Goal: Task Accomplishment & Management: Complete application form

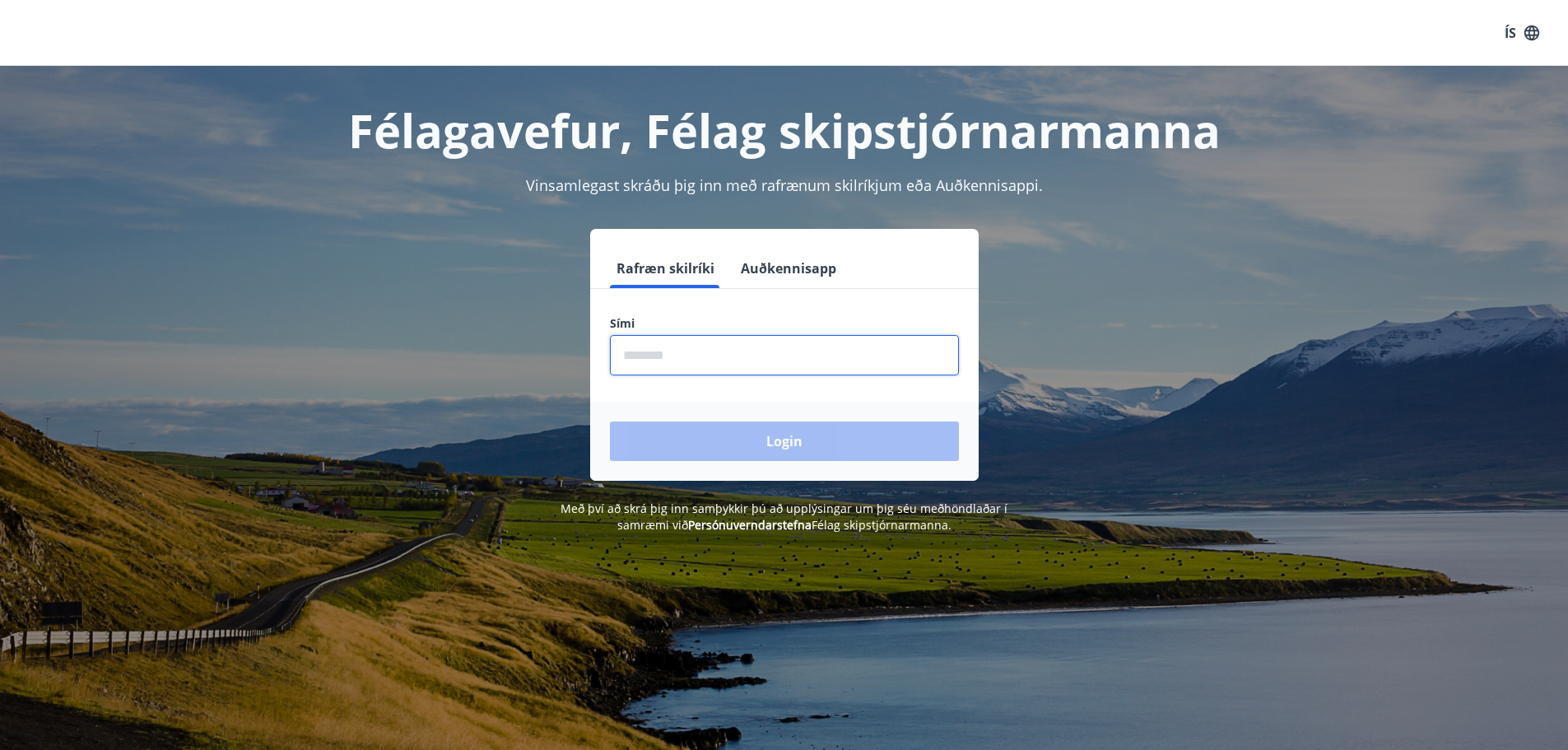
click at [700, 359] on input "phone" at bounding box center [784, 355] width 349 height 40
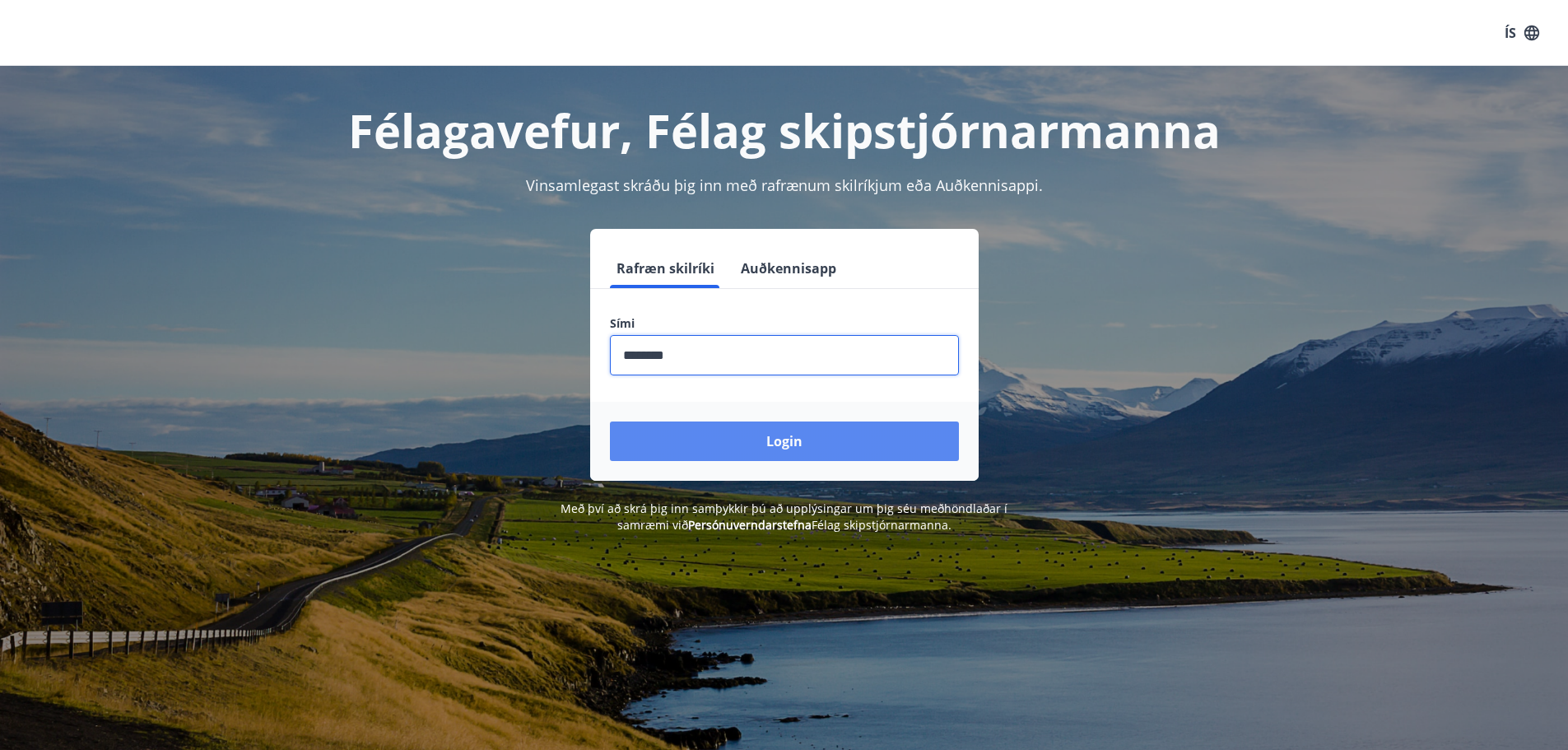
type input "********"
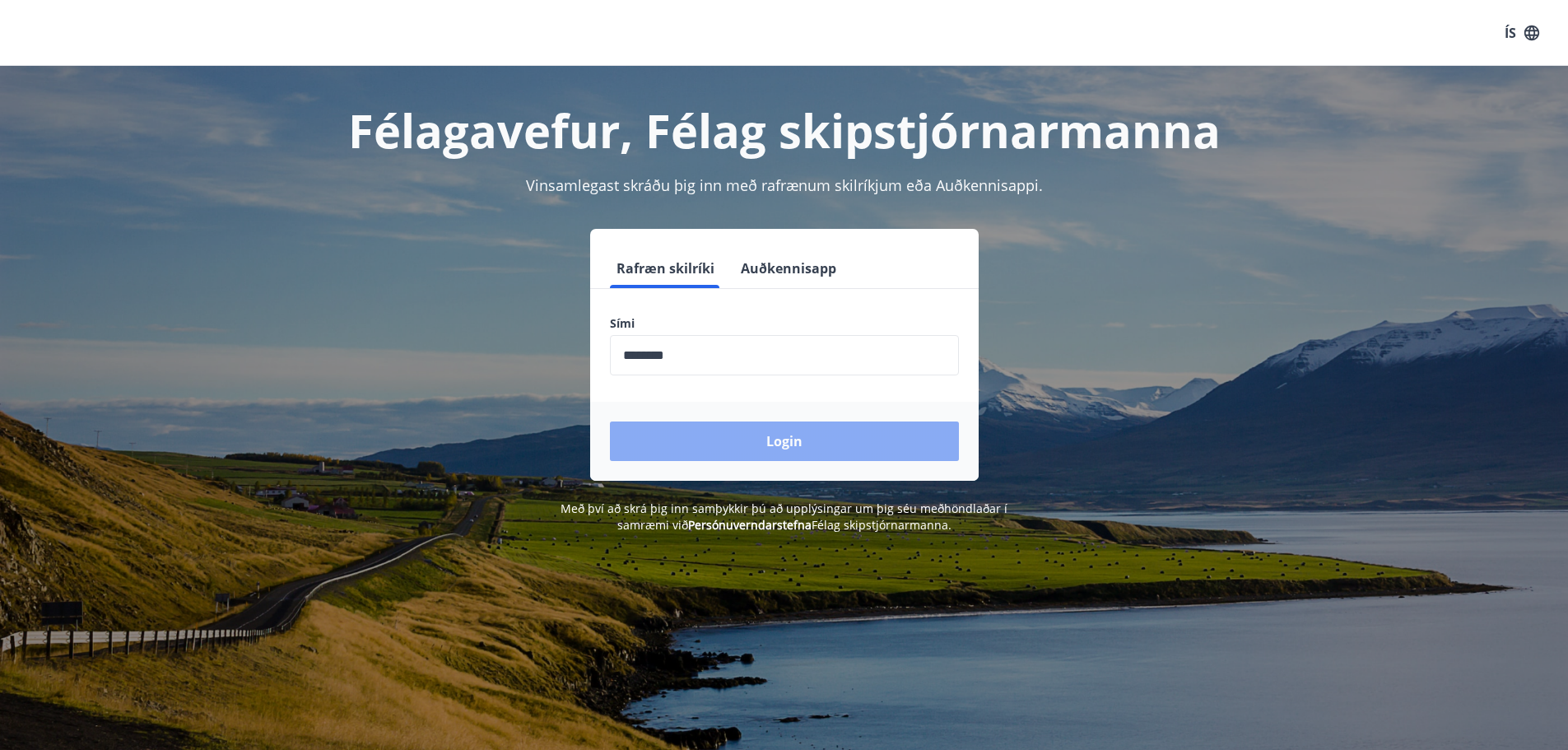
click at [752, 441] on button "Login" at bounding box center [784, 441] width 349 height 39
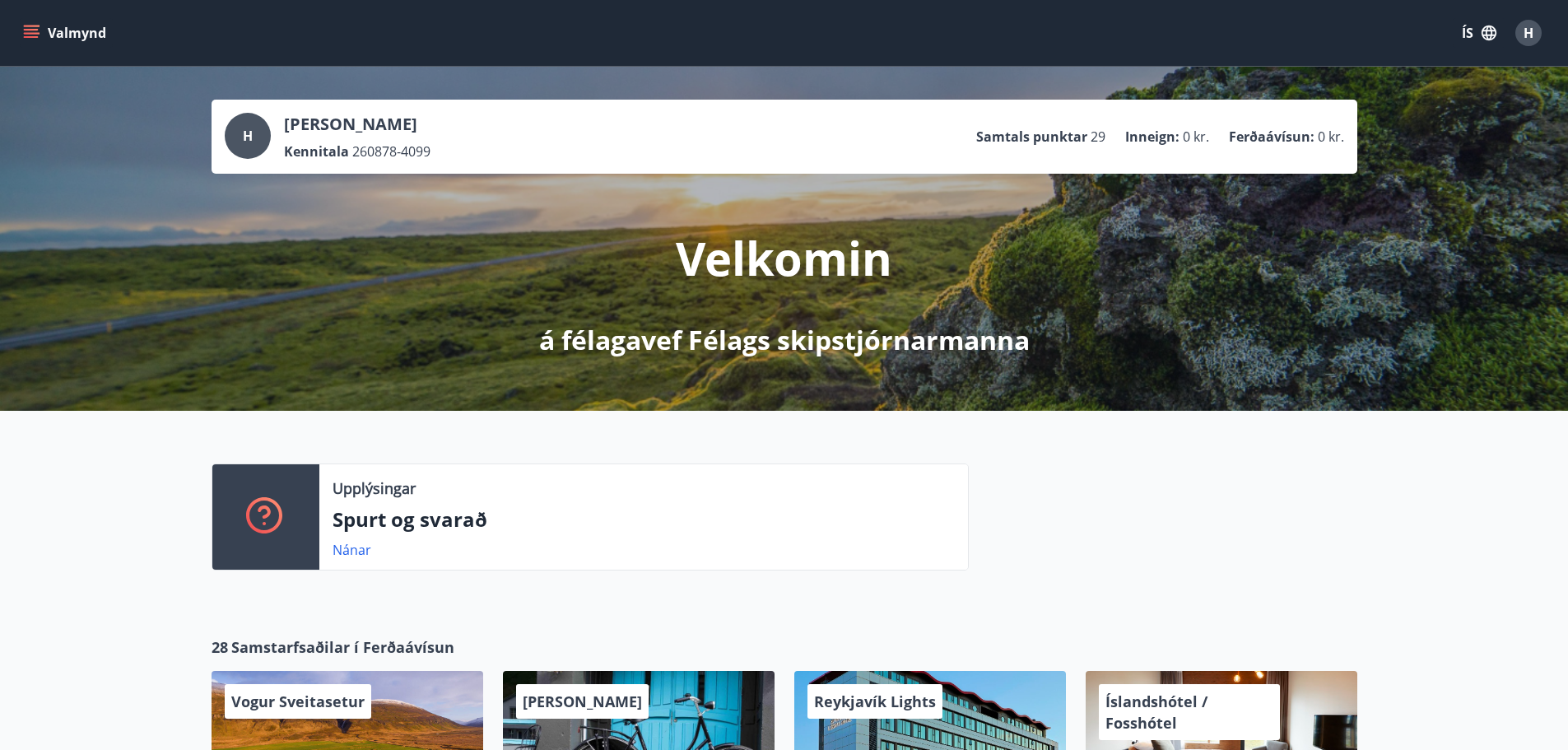
click at [79, 33] on button "Valmynd" at bounding box center [66, 33] width 93 height 29
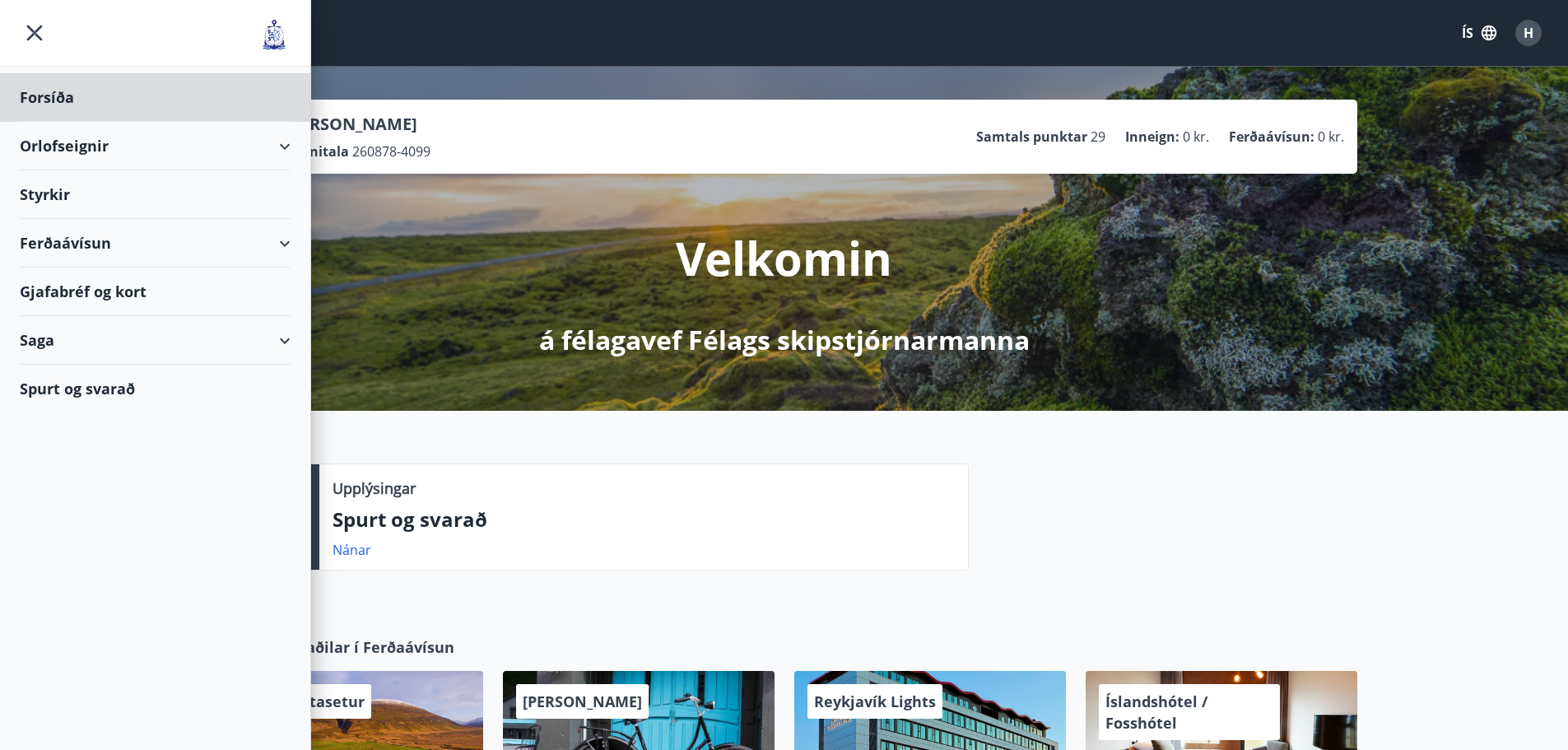
click at [64, 197] on div "Styrkir" at bounding box center [156, 195] width 271 height 48
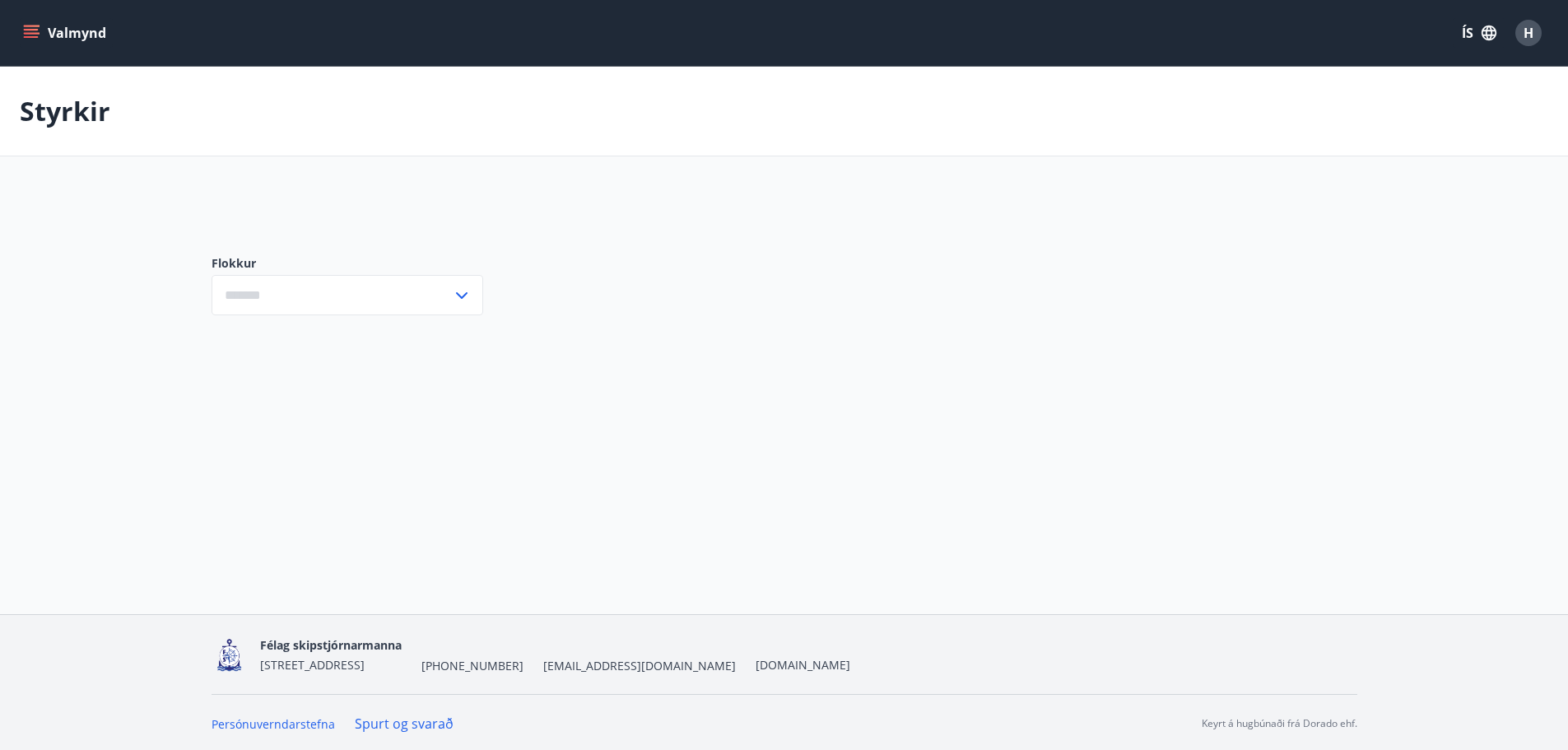
type input "***"
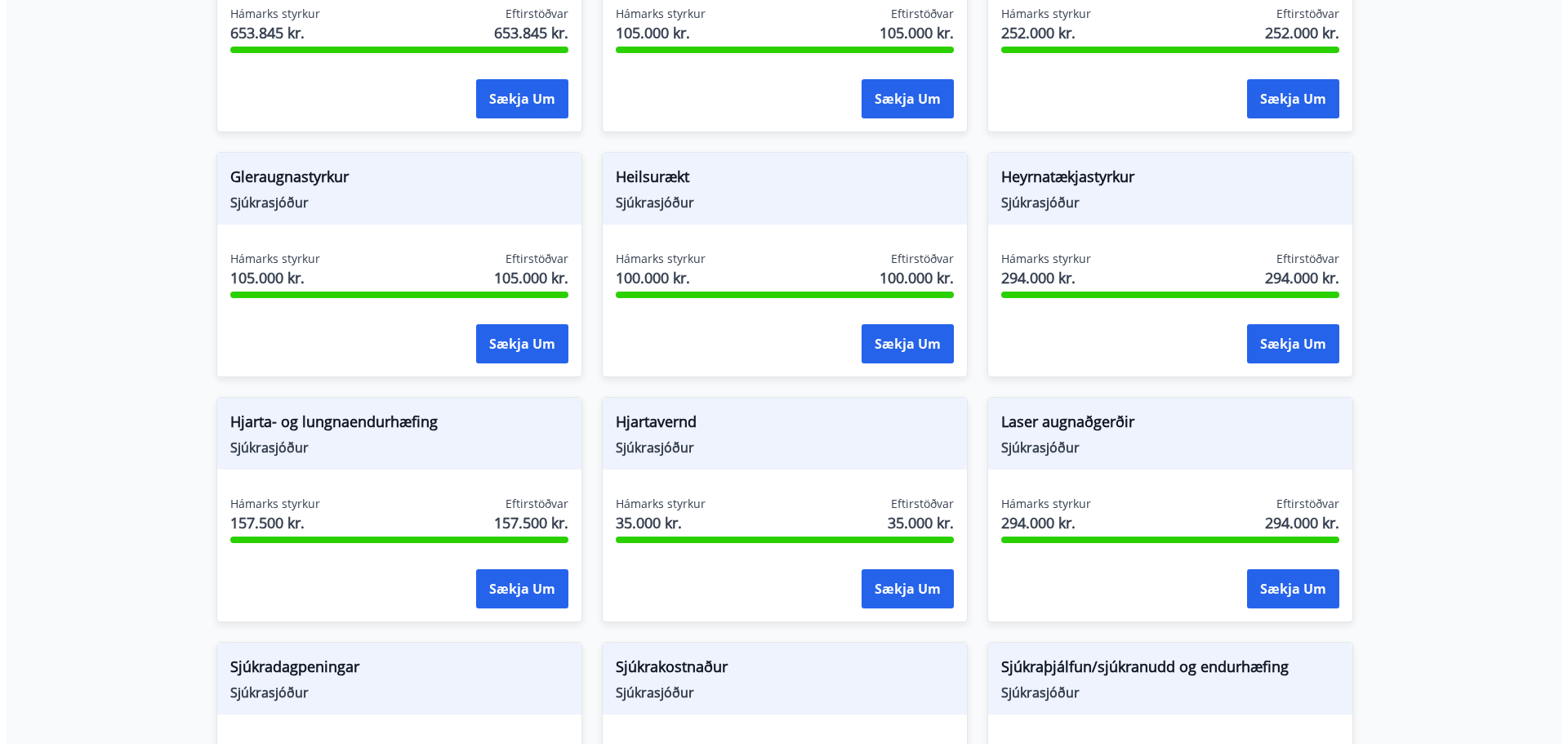
scroll to position [980, 0]
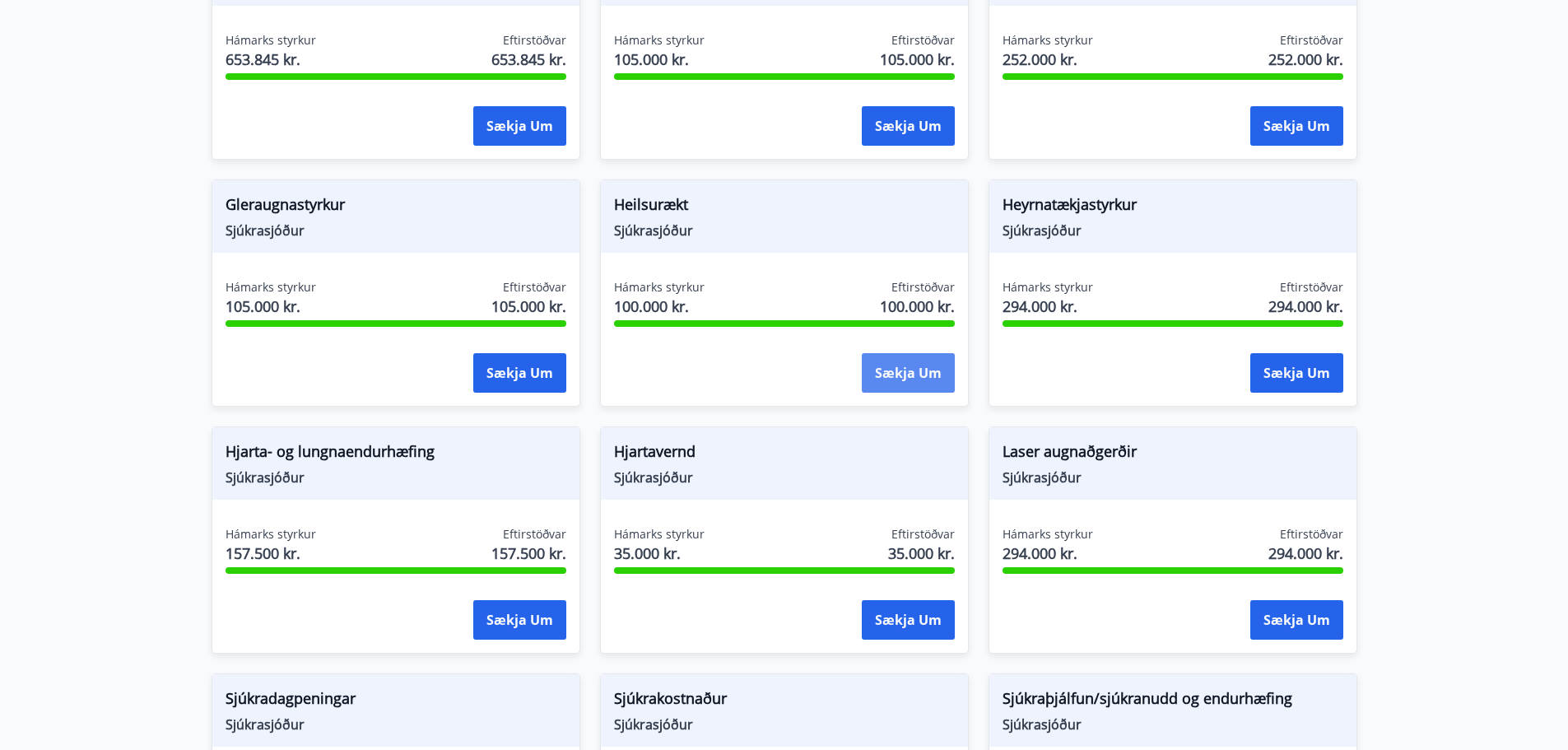
click at [907, 362] on button "Sækja um" at bounding box center [908, 372] width 93 height 39
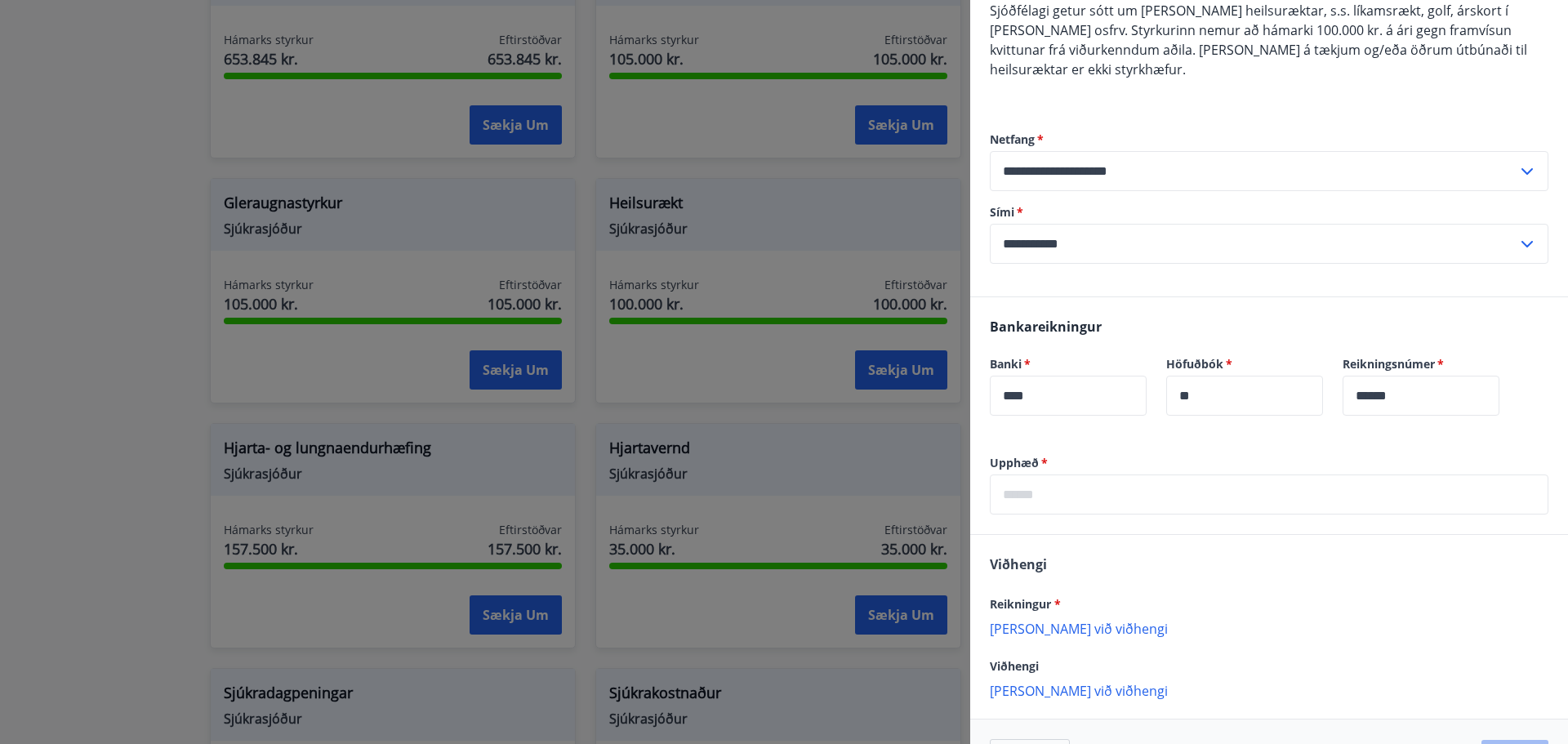
scroll to position [227, 0]
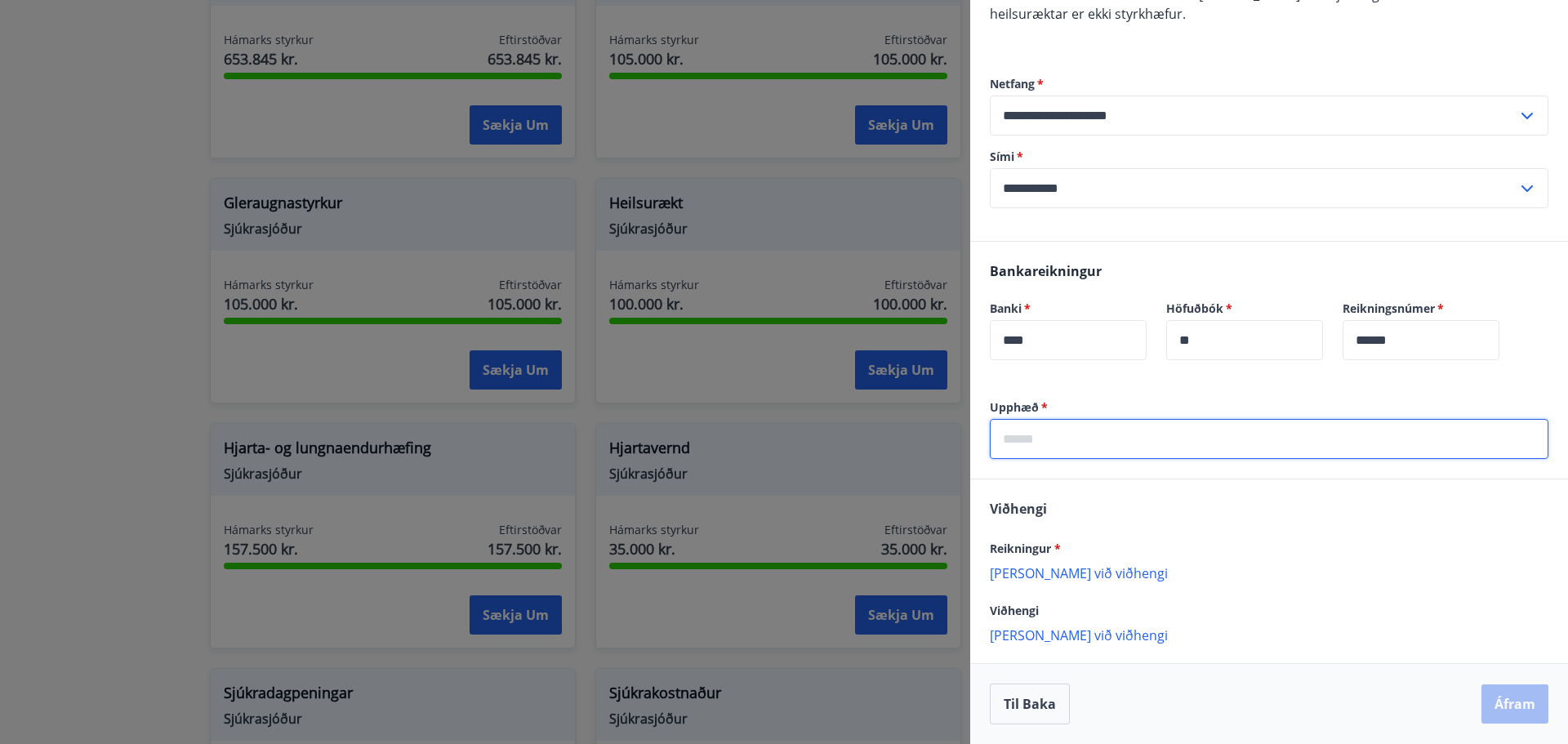
click at [1132, 437] on input "text" at bounding box center [1269, 439] width 558 height 40
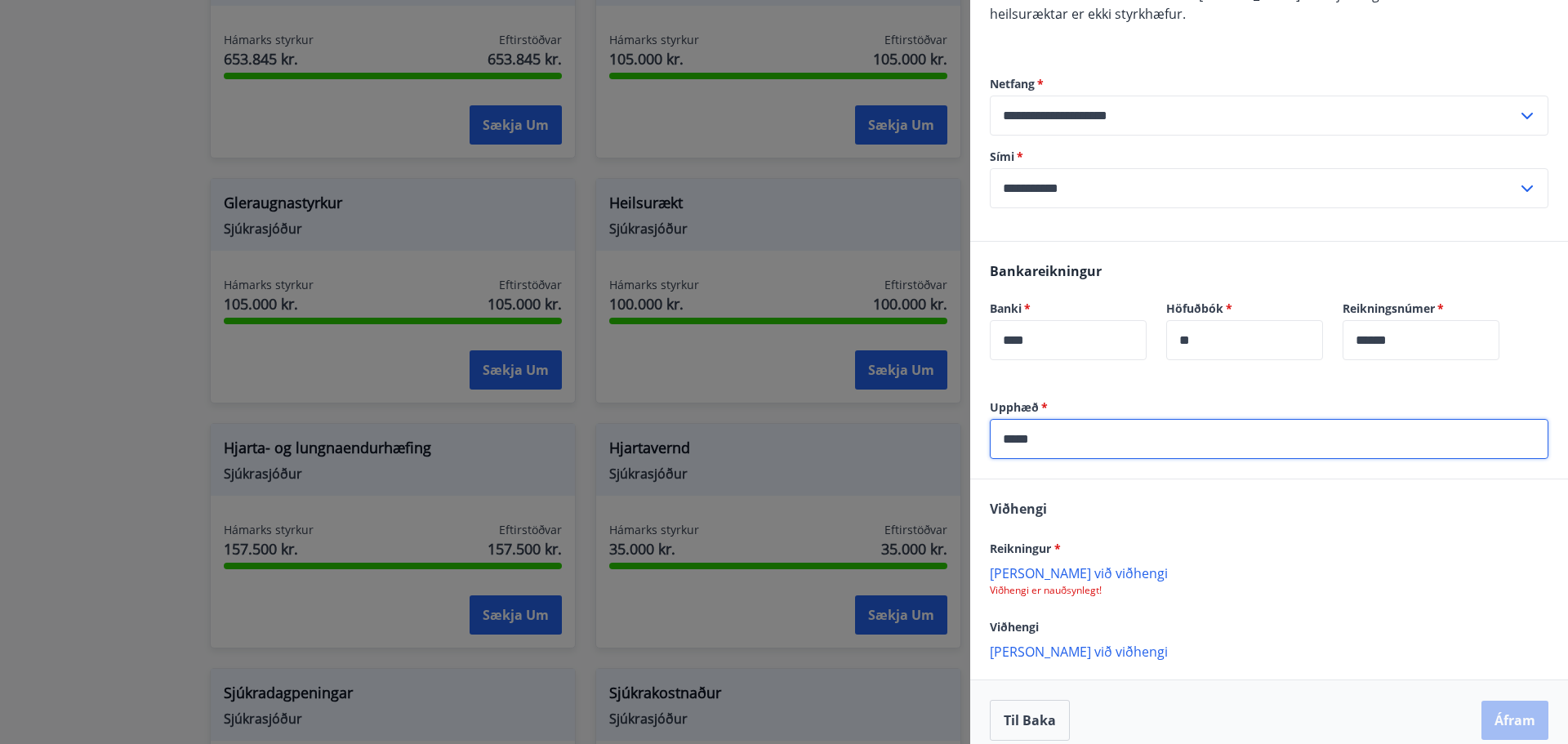
scroll to position [243, 0]
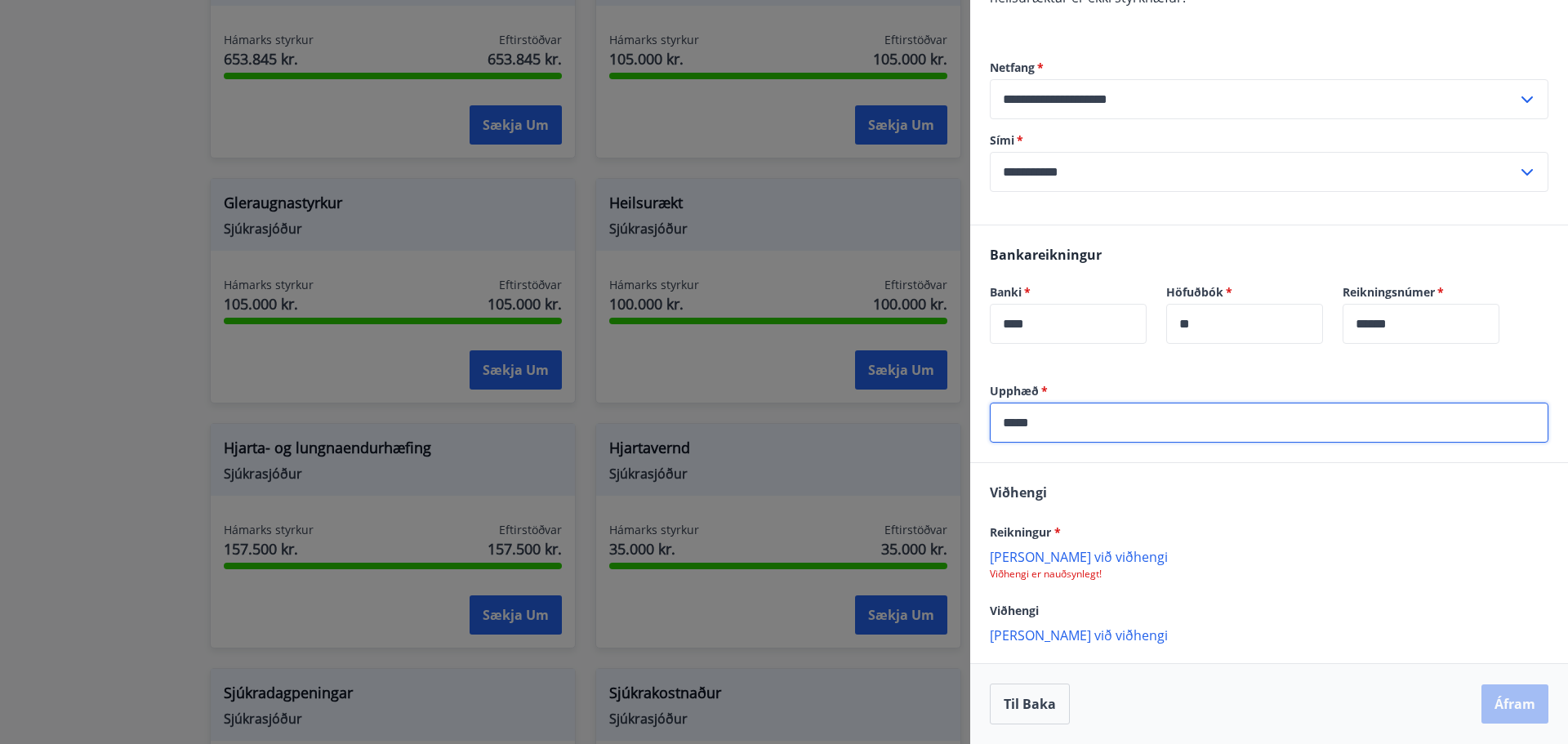
type input "*****"
click at [1052, 556] on p "Bæta við viðhengi" at bounding box center [1269, 557] width 558 height 17
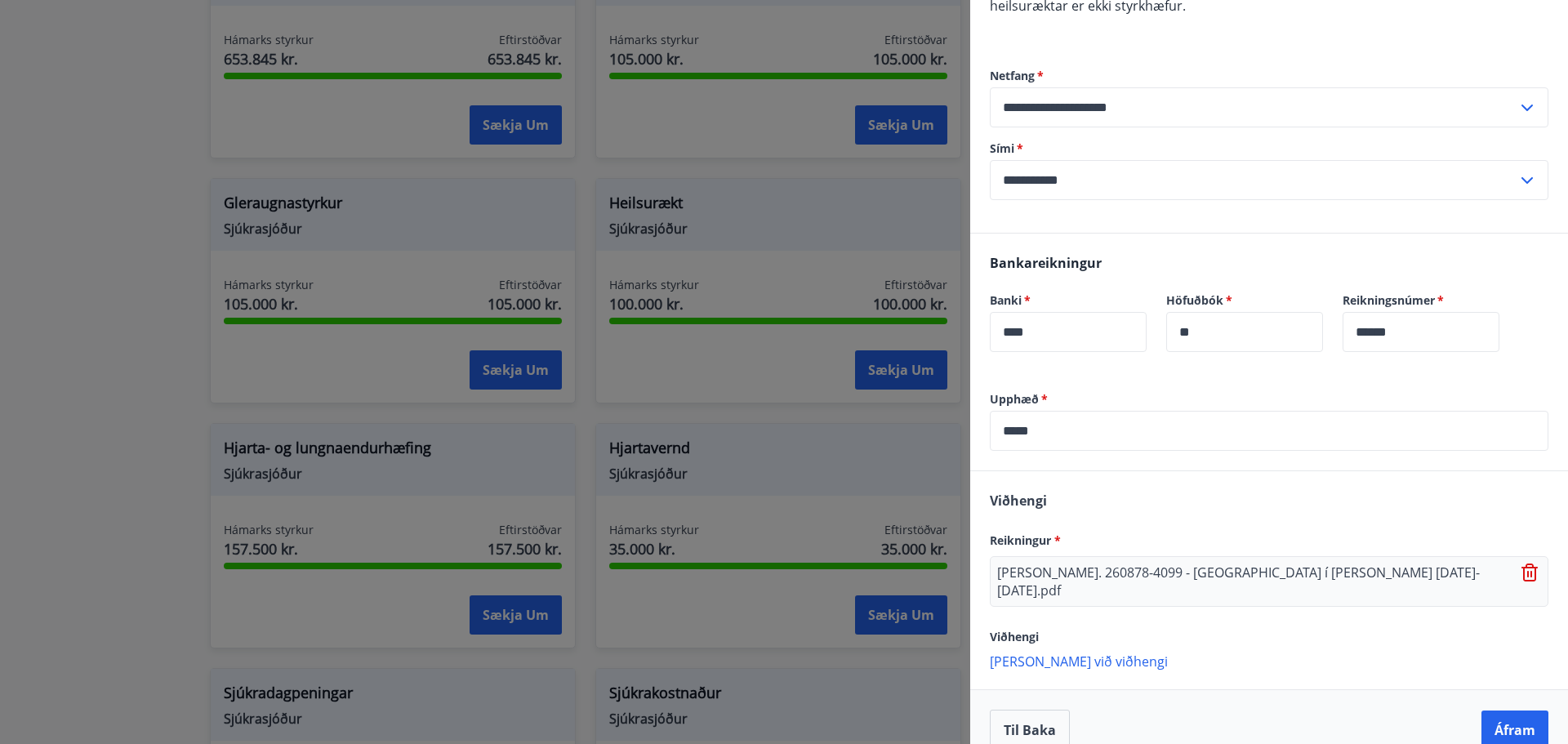
scroll to position [245, 0]
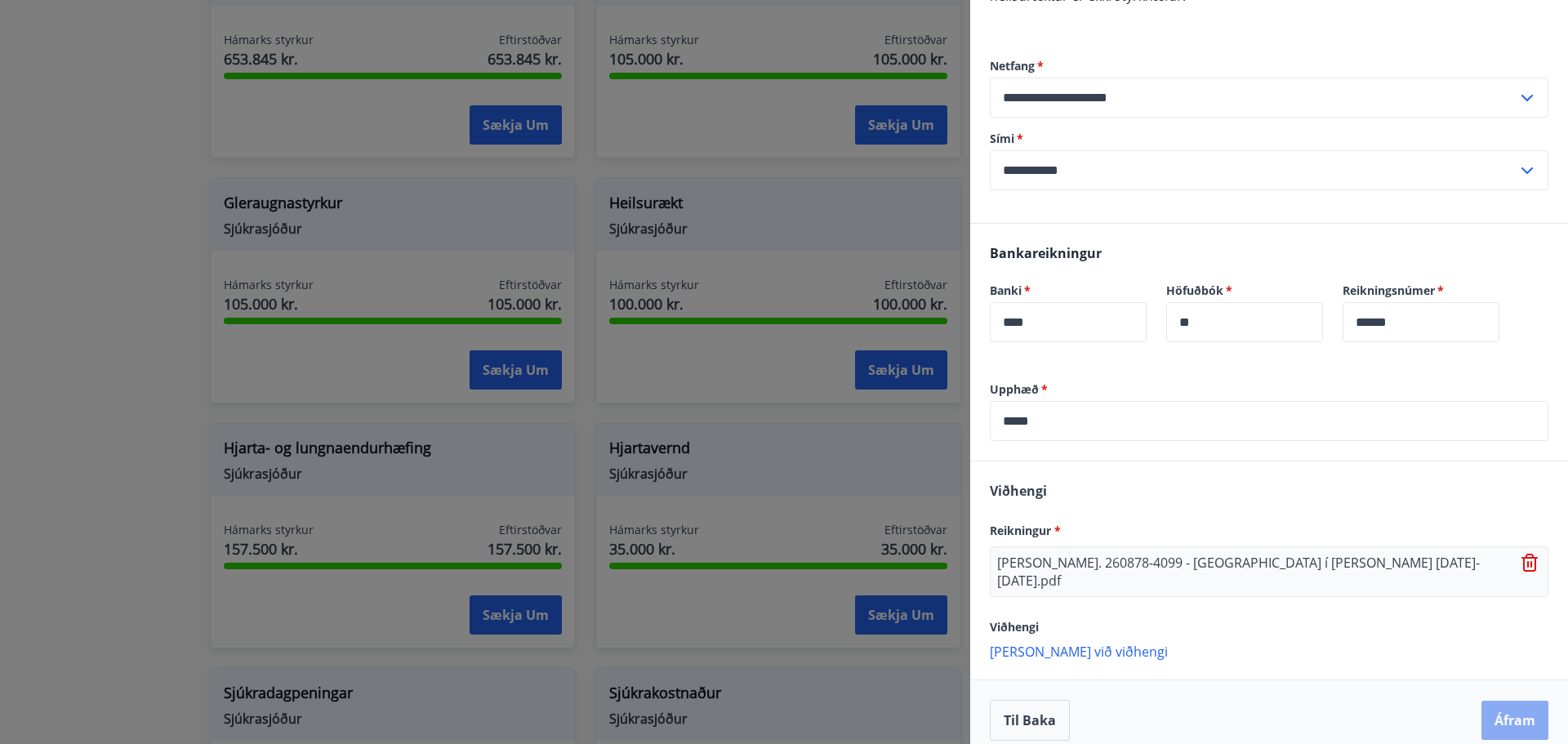
click at [1499, 705] on button "Áfram" at bounding box center [1515, 720] width 67 height 39
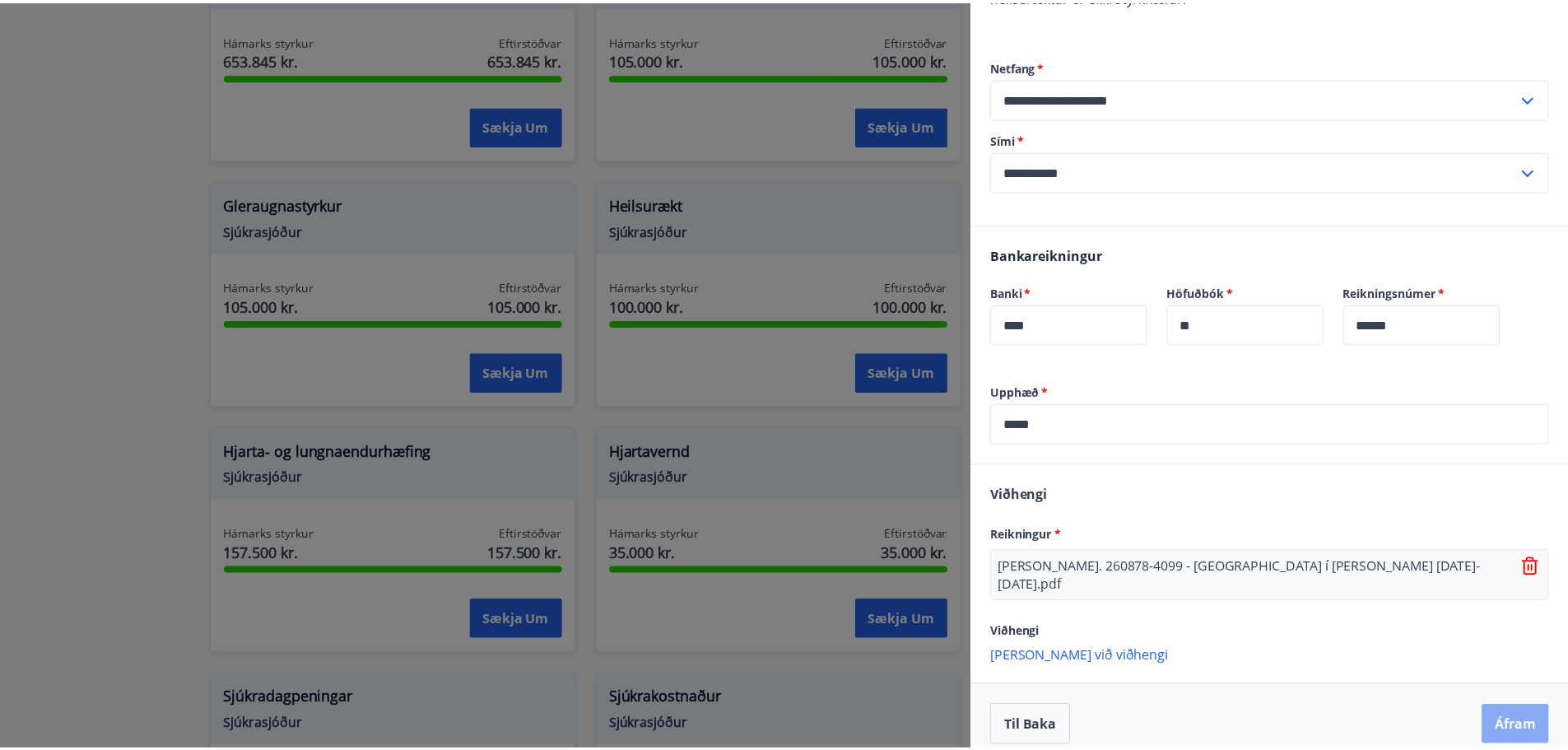
scroll to position [0, 0]
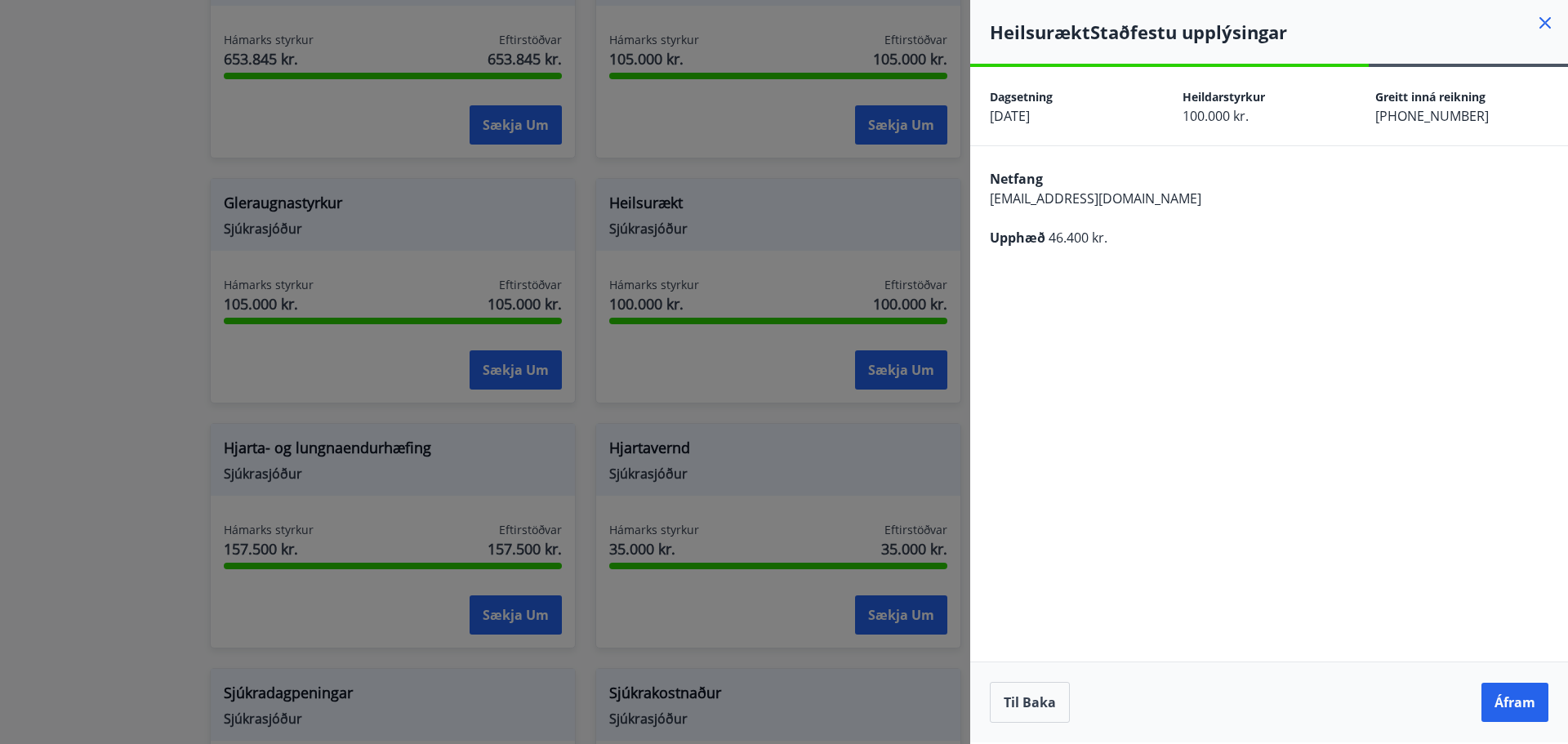
click at [1499, 705] on button "Áfram" at bounding box center [1515, 702] width 67 height 39
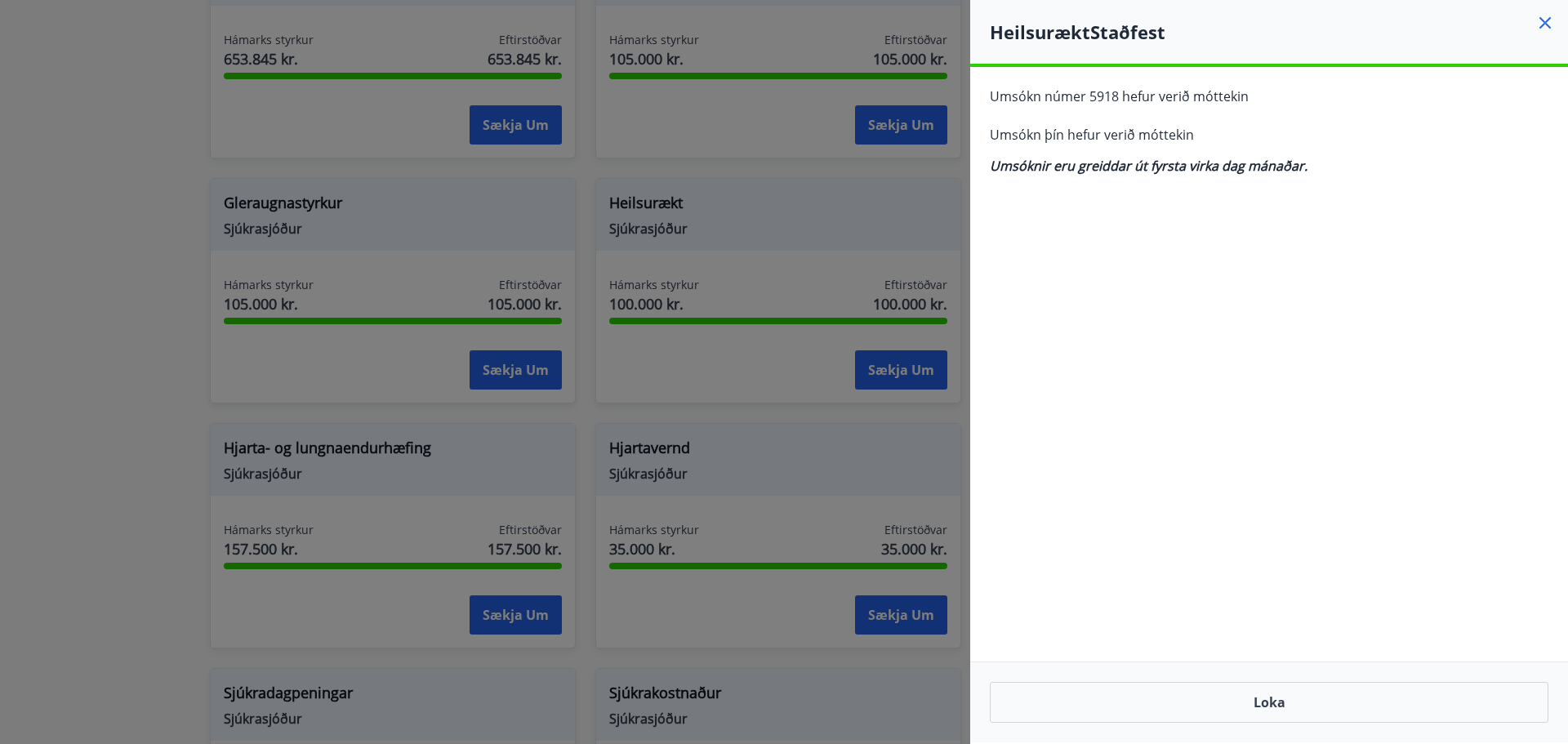
click at [1186, 210] on div "**********" at bounding box center [1269, 405] width 598 height 675
click at [1553, 26] on icon at bounding box center [1546, 23] width 20 height 20
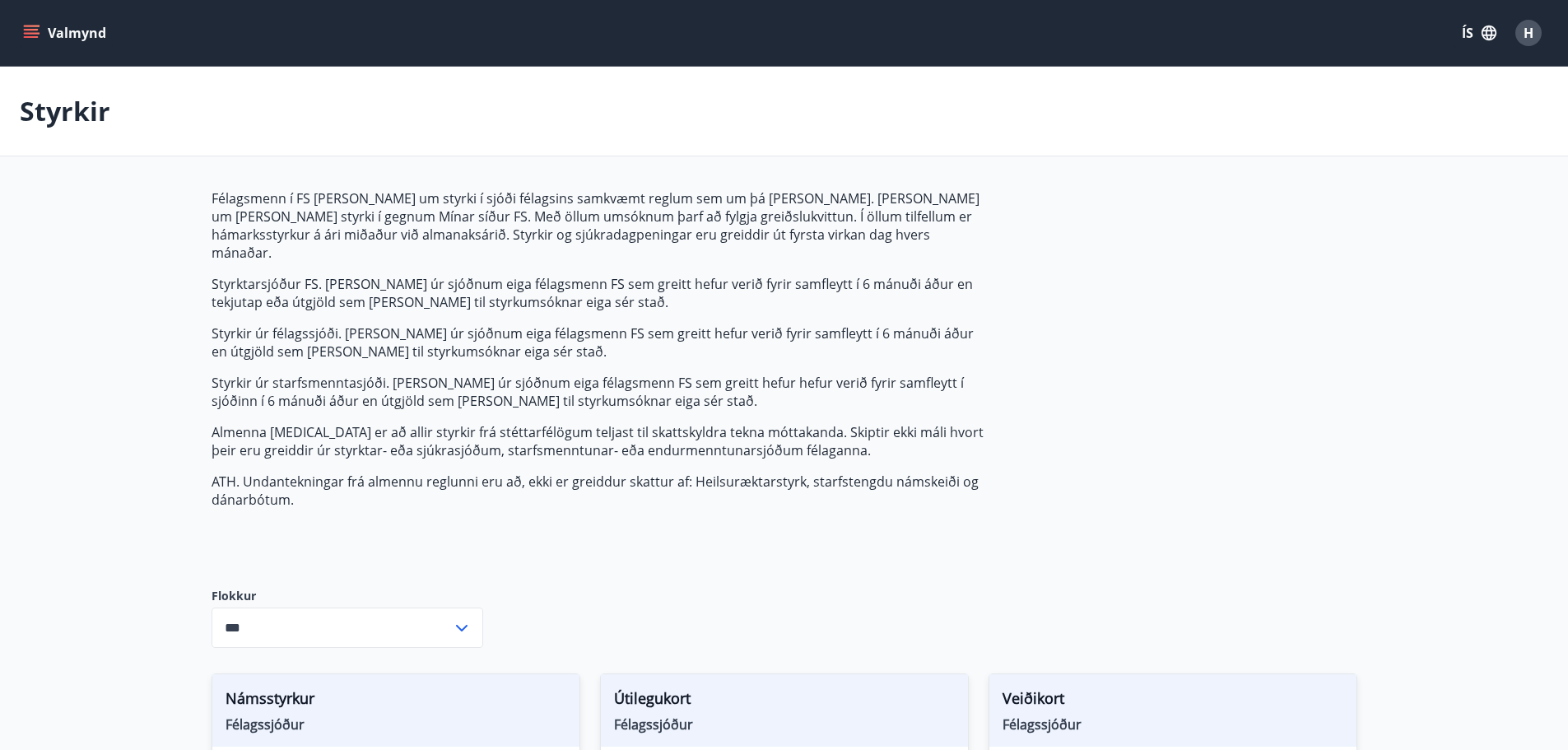
click at [1536, 29] on div "H" at bounding box center [1529, 33] width 27 height 27
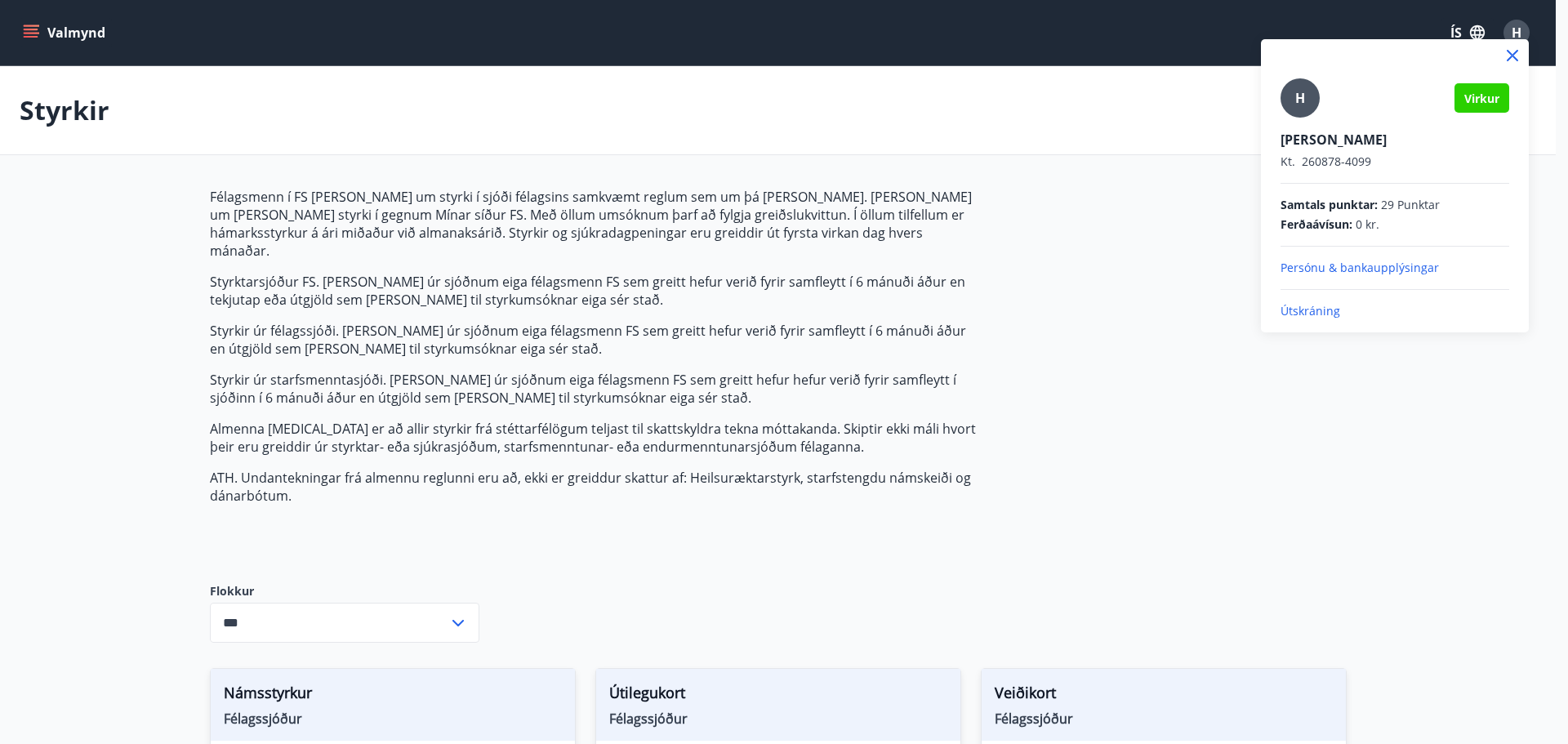
click at [1309, 313] on p "Útskráning" at bounding box center [1395, 311] width 229 height 17
